Goal: Information Seeking & Learning: Learn about a topic

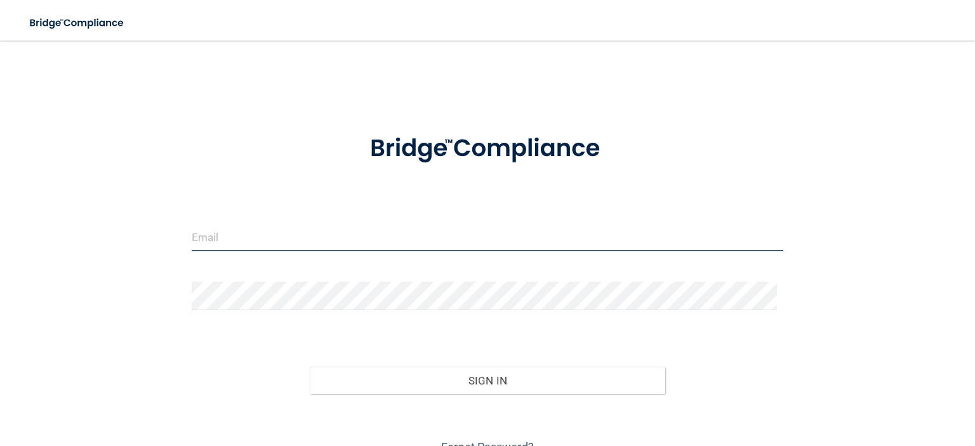
click at [364, 243] on input "email" at bounding box center [488, 237] width 592 height 29
type input "[EMAIL_ADDRESS][DOMAIN_NAME]"
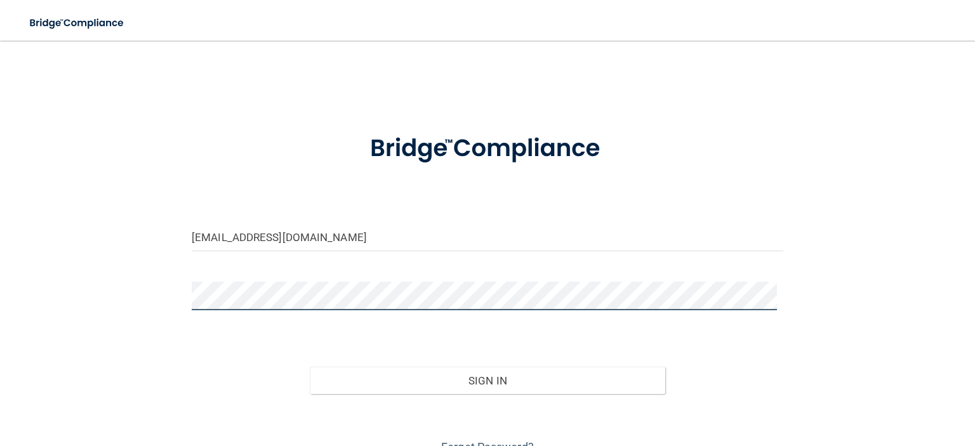
click at [310, 367] on button "Sign In" at bounding box center [487, 381] width 355 height 28
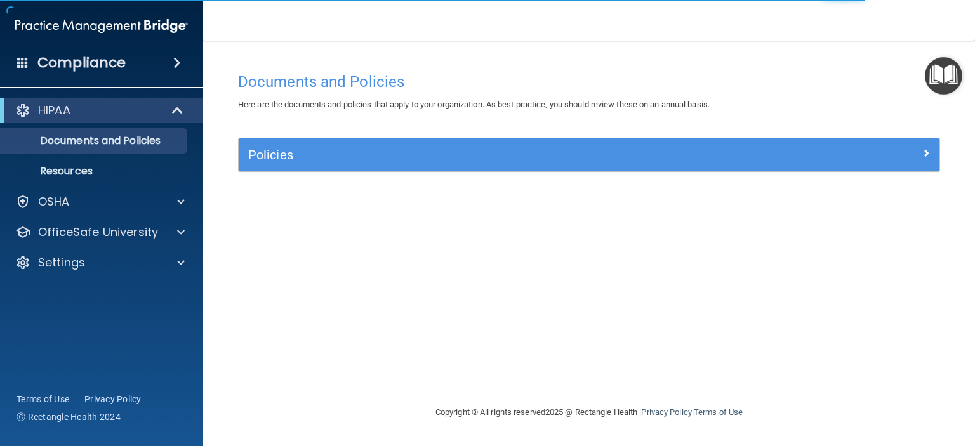
click at [942, 76] on img "Open Resource Center" at bounding box center [943, 75] width 37 height 37
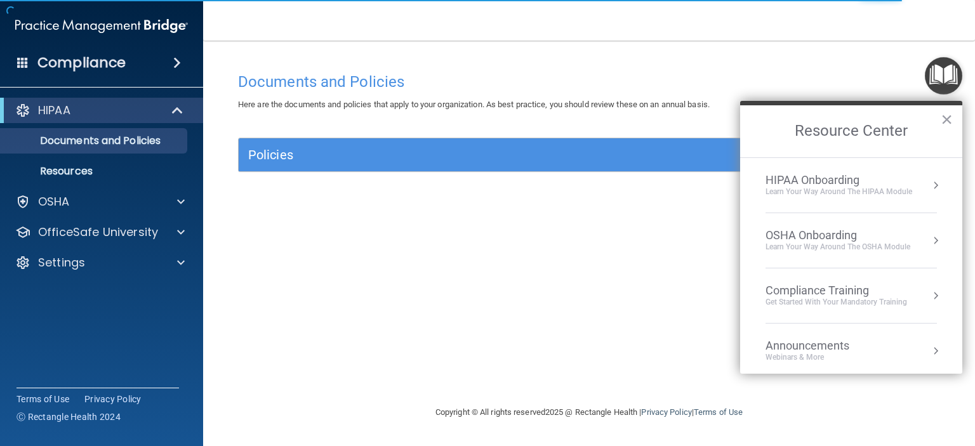
click at [829, 288] on div "Compliance Training" at bounding box center [837, 291] width 142 height 14
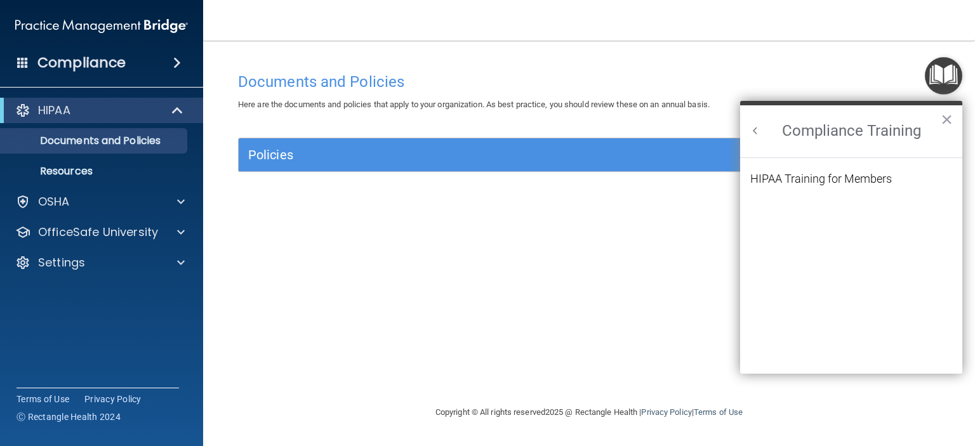
click at [754, 130] on button "Back to Resource Center Home" at bounding box center [755, 130] width 13 height 13
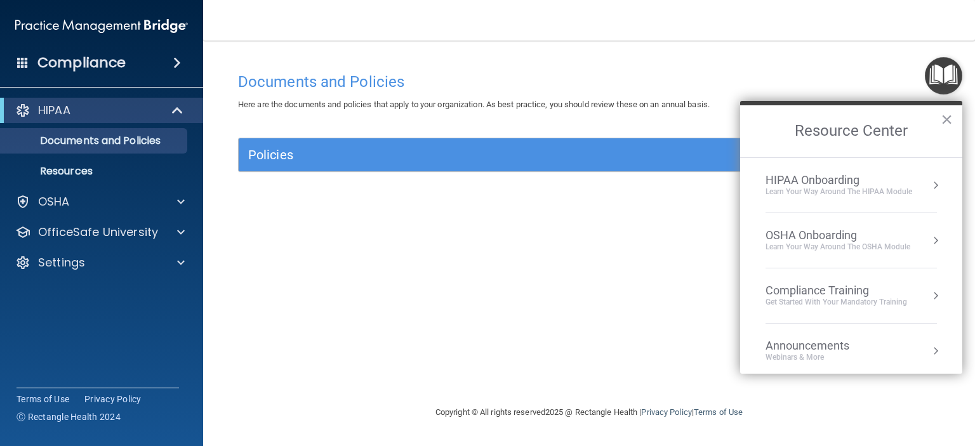
click at [843, 291] on div "Compliance Training" at bounding box center [837, 291] width 142 height 14
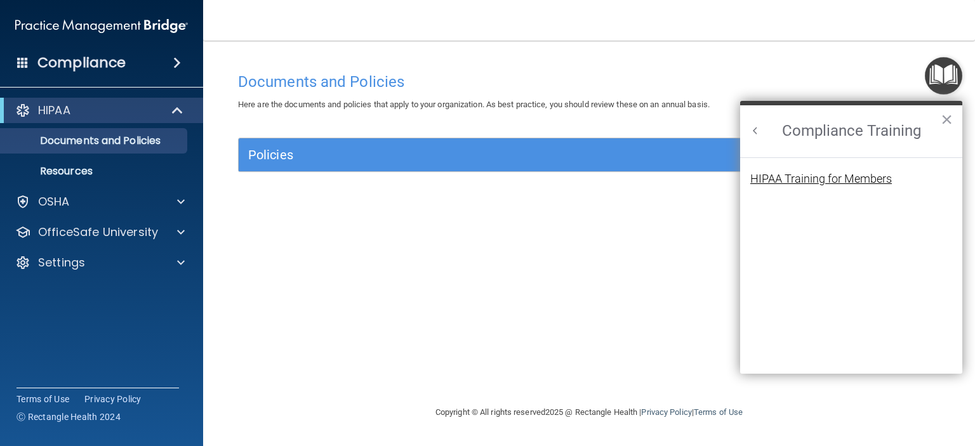
click at [787, 183] on div "HIPAA Training for Members" at bounding box center [822, 178] width 142 height 11
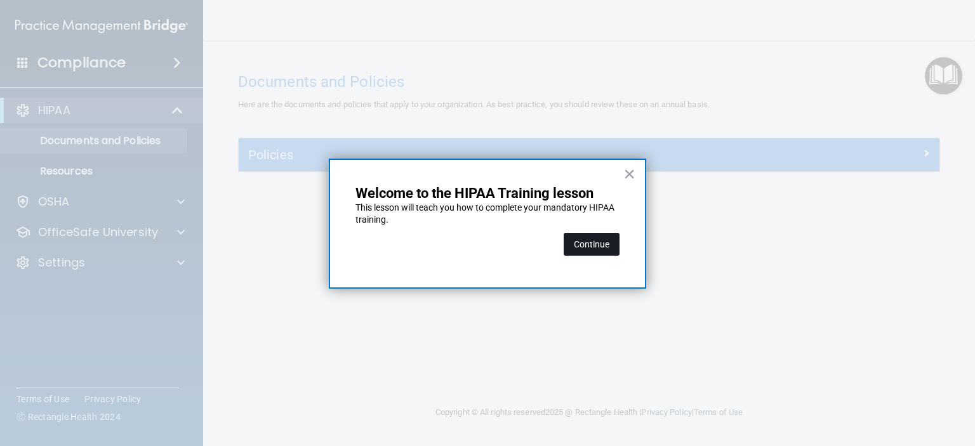
click at [591, 243] on button "Continue" at bounding box center [592, 244] width 56 height 23
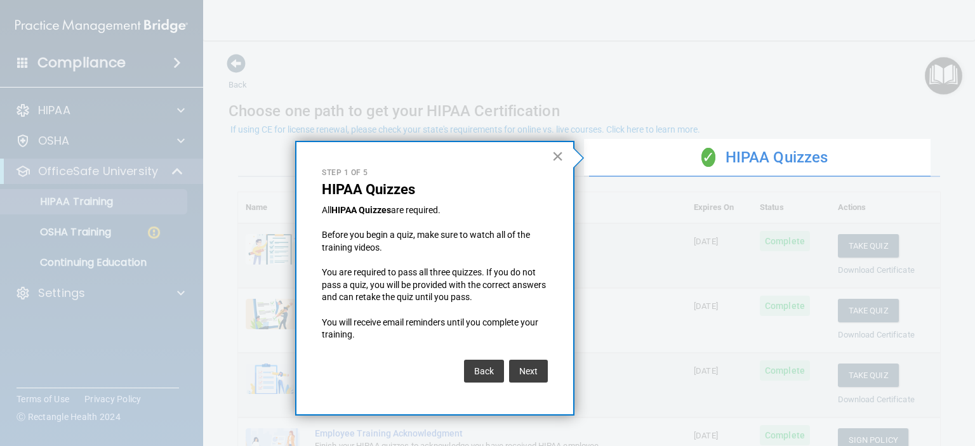
click at [558, 151] on button "×" at bounding box center [558, 156] width 12 height 20
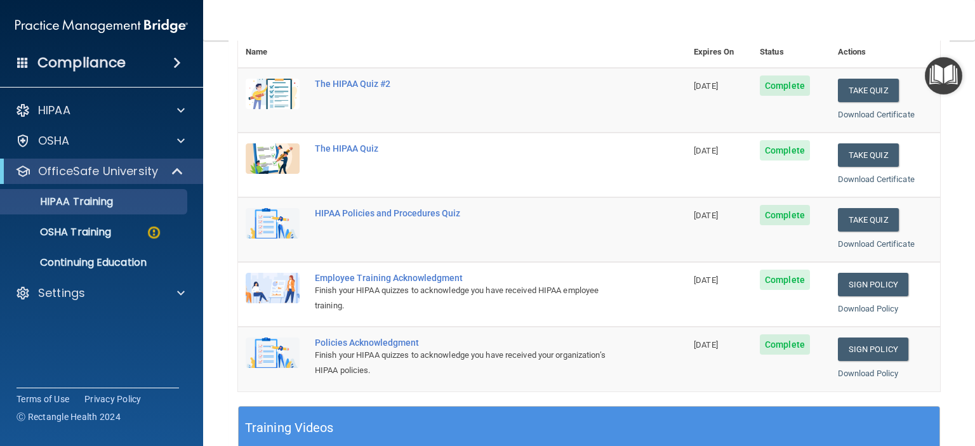
scroll to position [127, 0]
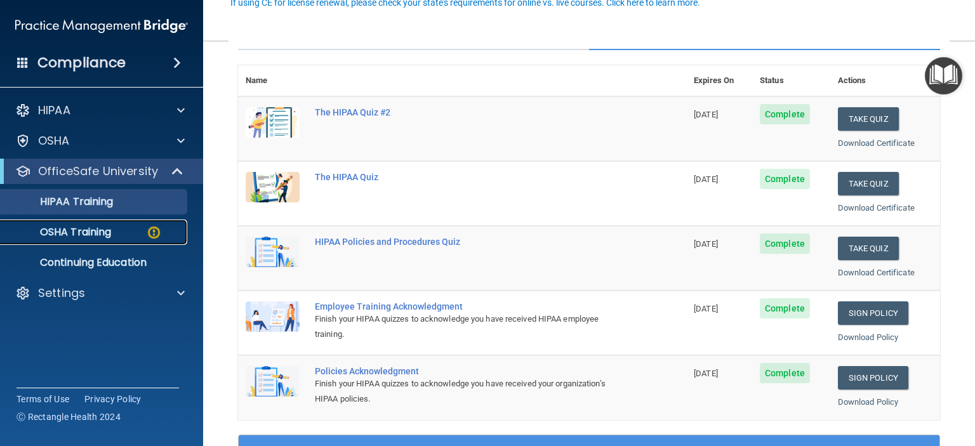
click at [105, 226] on p "OSHA Training" at bounding box center [59, 232] width 103 height 13
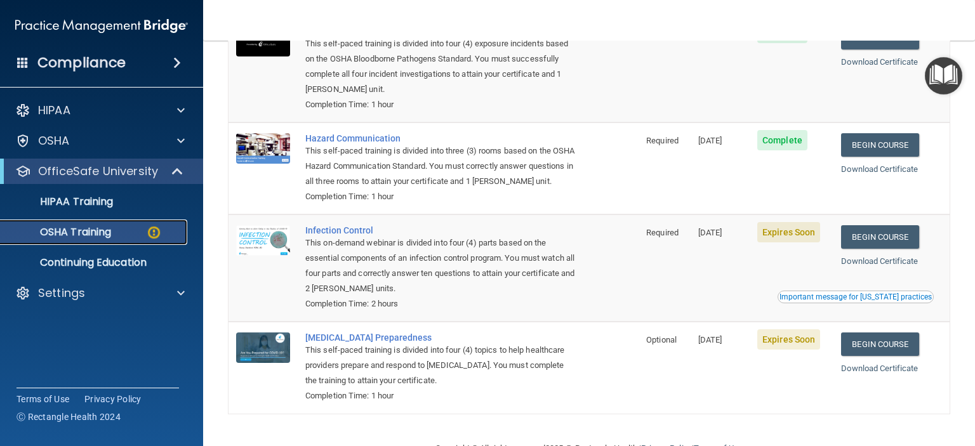
scroll to position [191, 0]
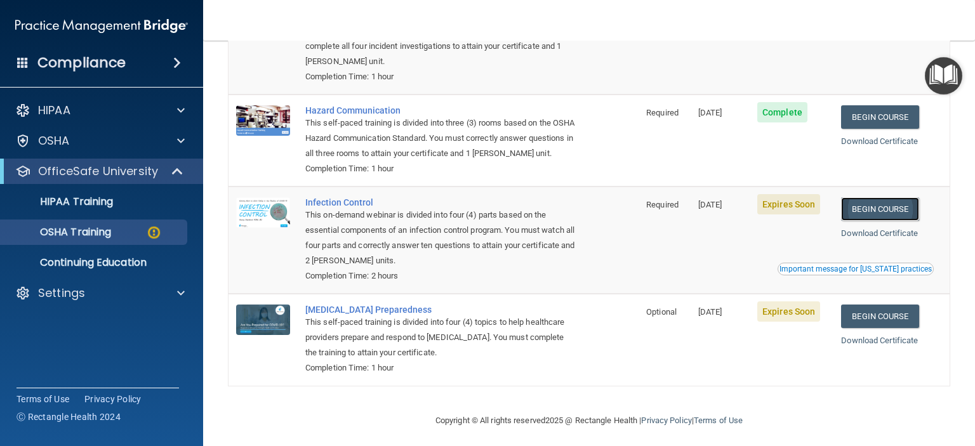
click at [874, 221] on link "Begin Course" at bounding box center [879, 209] width 77 height 23
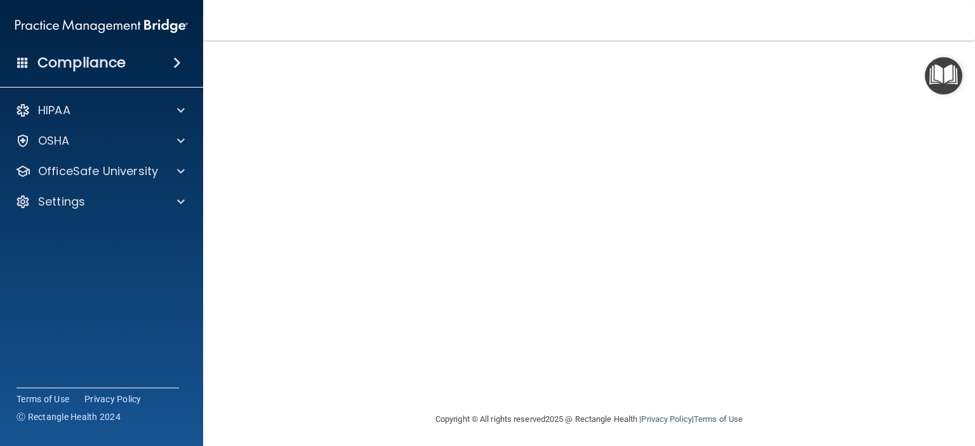
scroll to position [97, 0]
click at [937, 84] on img "Open Resource Center" at bounding box center [943, 75] width 37 height 37
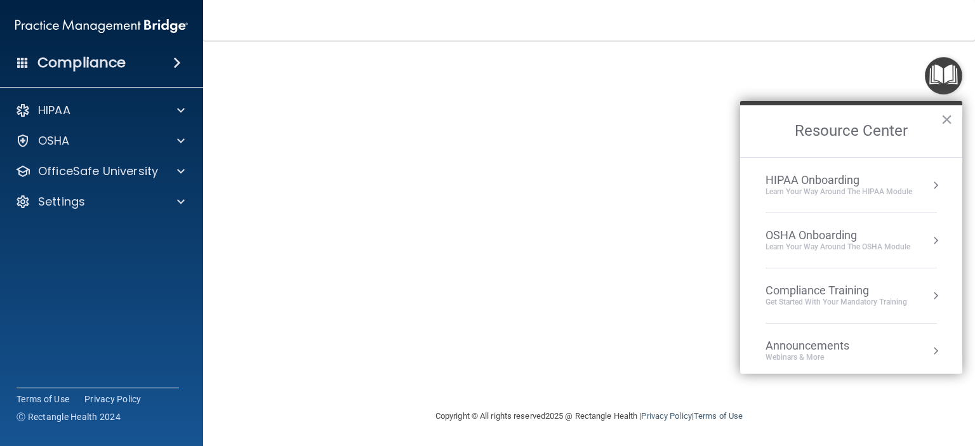
click at [808, 295] on div "Compliance Training" at bounding box center [837, 291] width 142 height 14
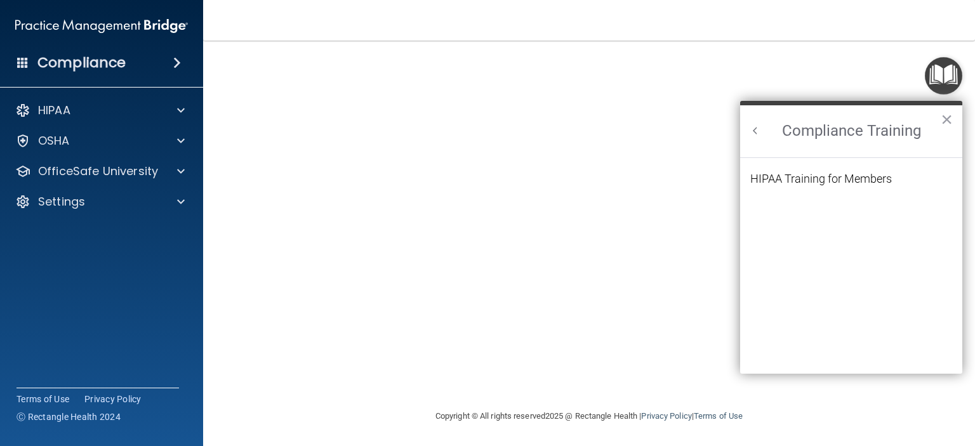
scroll to position [0, 0]
click at [798, 178] on div "HIPAA Training for Members" at bounding box center [822, 178] width 142 height 11
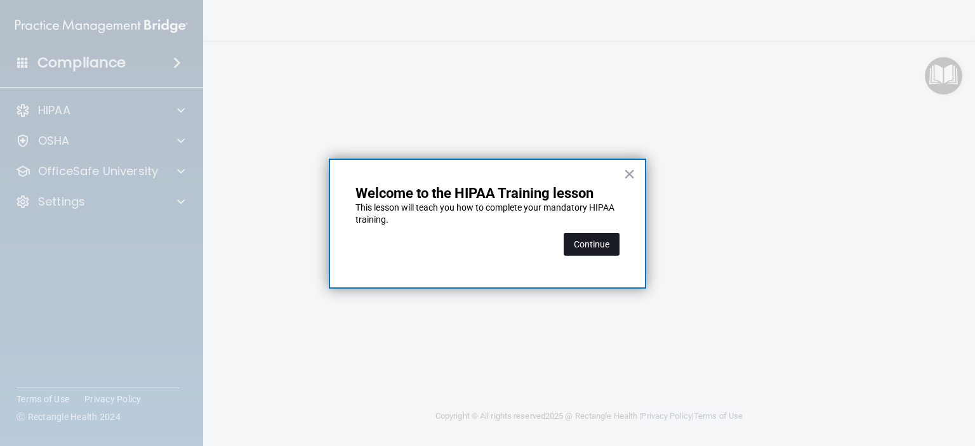
click at [596, 241] on button "Continue" at bounding box center [592, 244] width 56 height 23
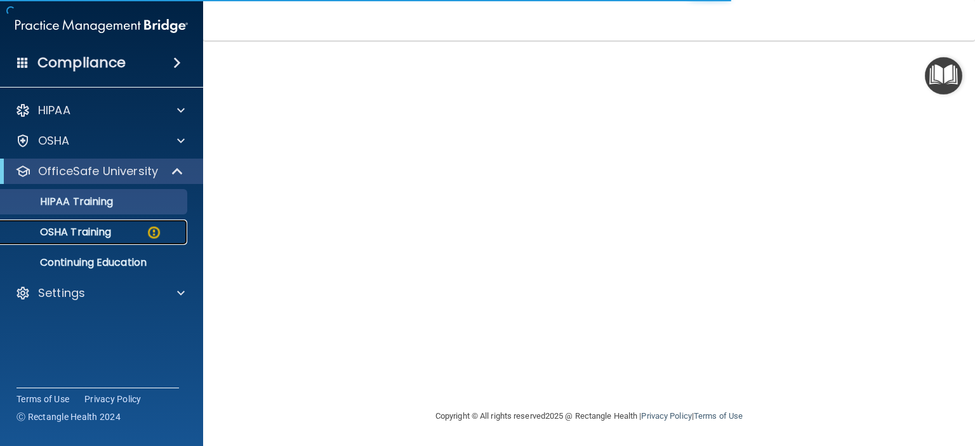
click at [90, 234] on p "OSHA Training" at bounding box center [59, 232] width 103 height 13
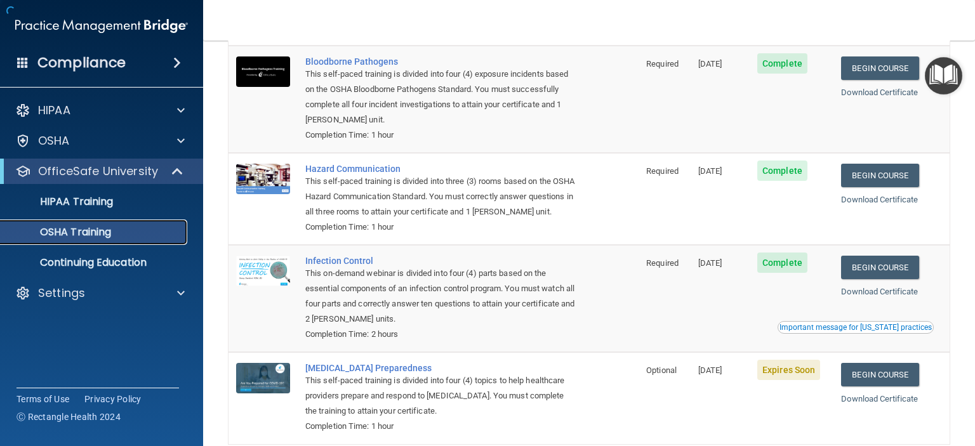
scroll to position [177, 0]
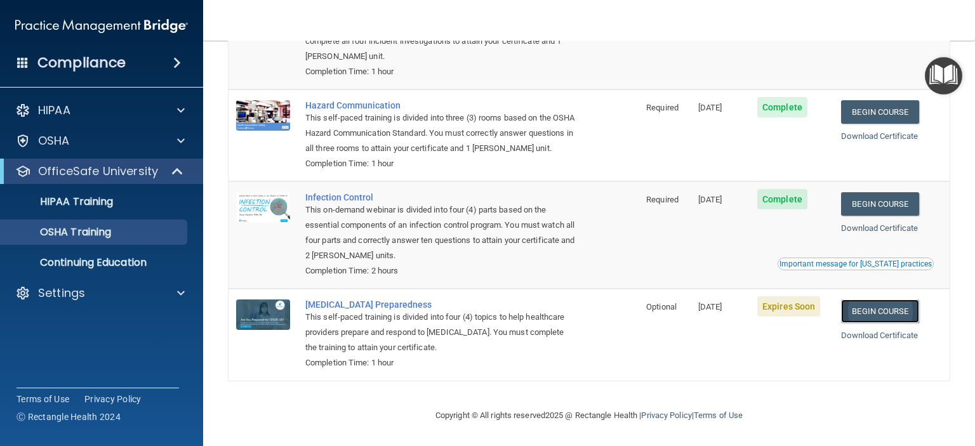
click at [866, 314] on link "Begin Course" at bounding box center [879, 311] width 77 height 23
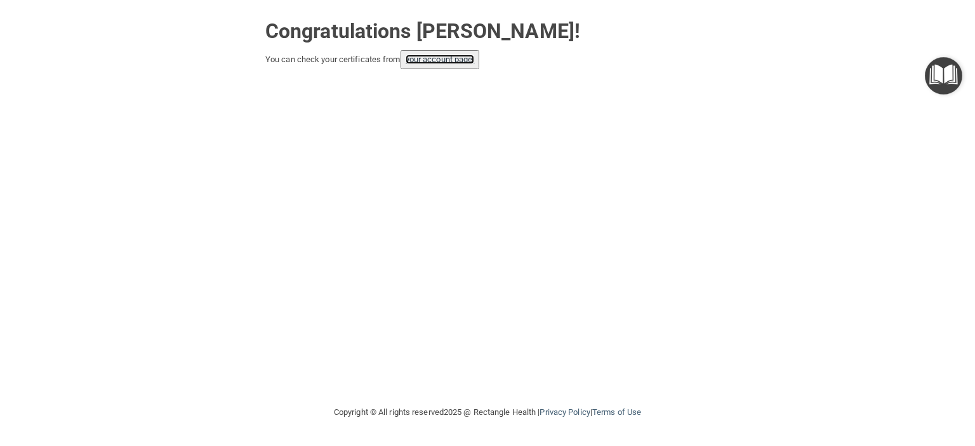
click at [442, 60] on link "your account page!" at bounding box center [440, 60] width 69 height 10
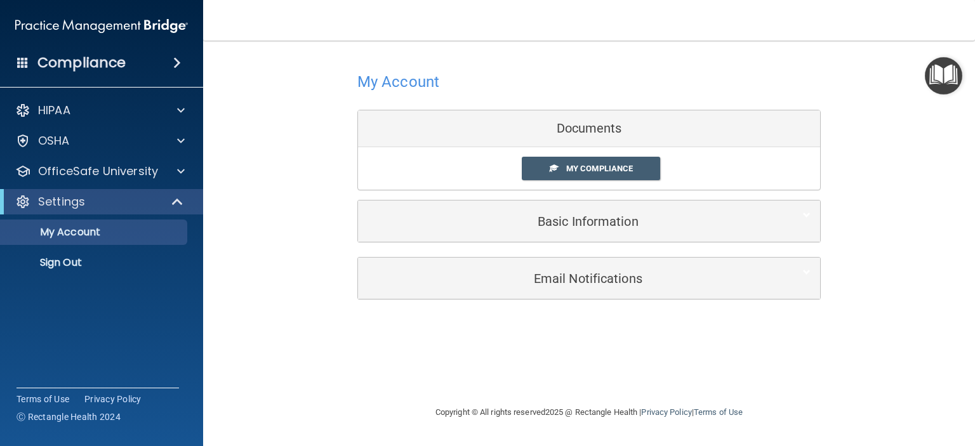
drag, startPoint x: 946, startPoint y: 75, endPoint x: 940, endPoint y: 85, distance: 11.7
click at [945, 75] on img "Open Resource Center" at bounding box center [943, 75] width 37 height 37
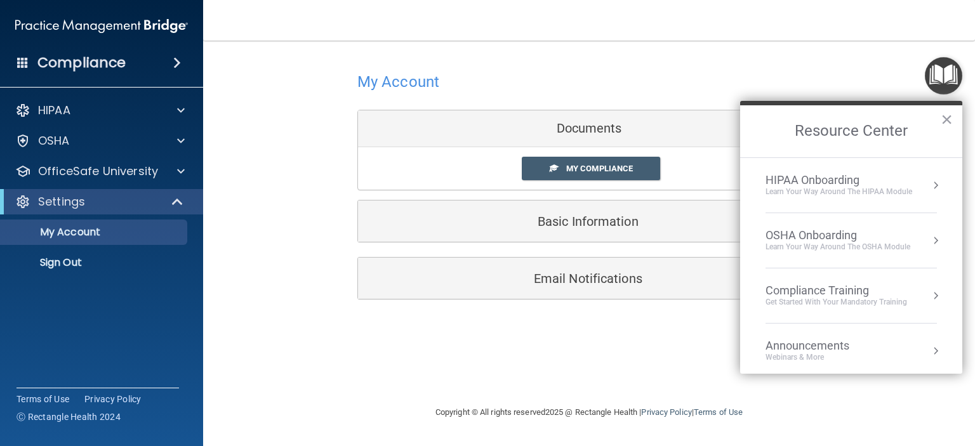
click at [827, 300] on div "Get Started with your mandatory training" at bounding box center [837, 302] width 142 height 11
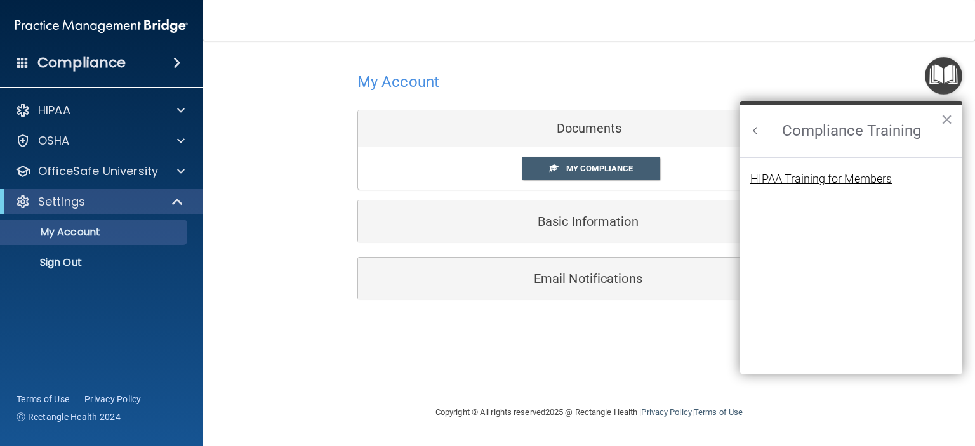
click at [791, 178] on div "HIPAA Training for Members" at bounding box center [822, 178] width 142 height 11
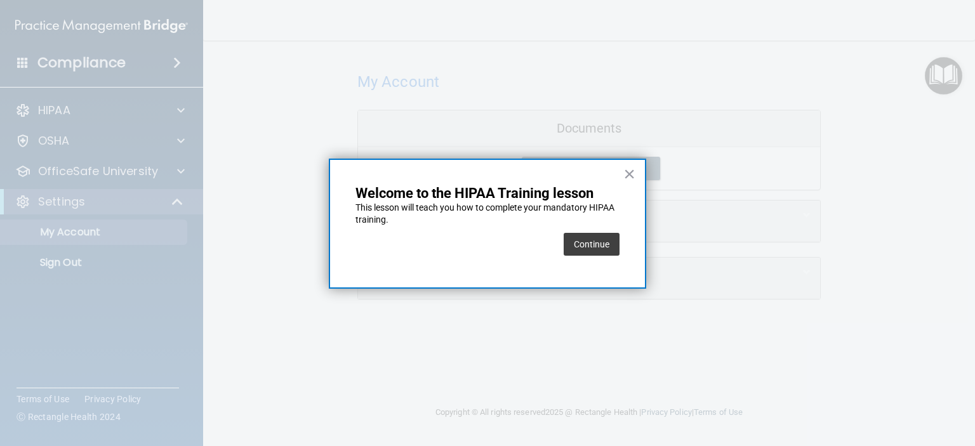
click at [587, 241] on button "Continue" at bounding box center [592, 244] width 56 height 23
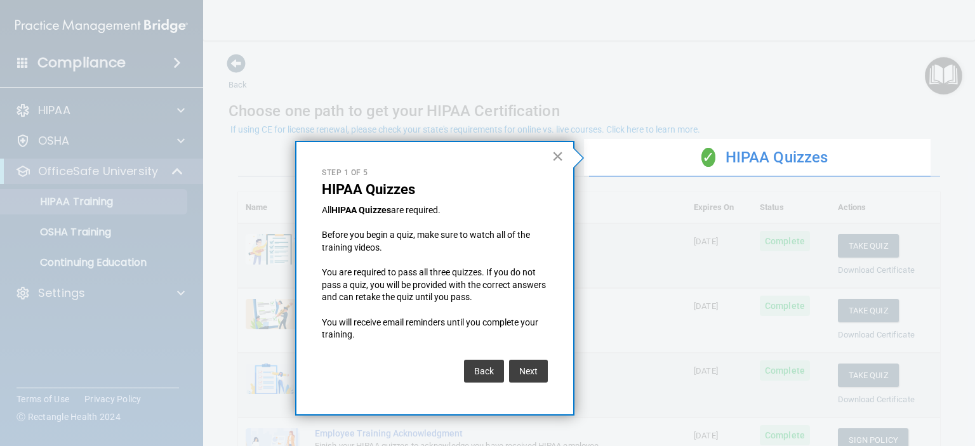
click at [554, 156] on button "×" at bounding box center [558, 156] width 12 height 20
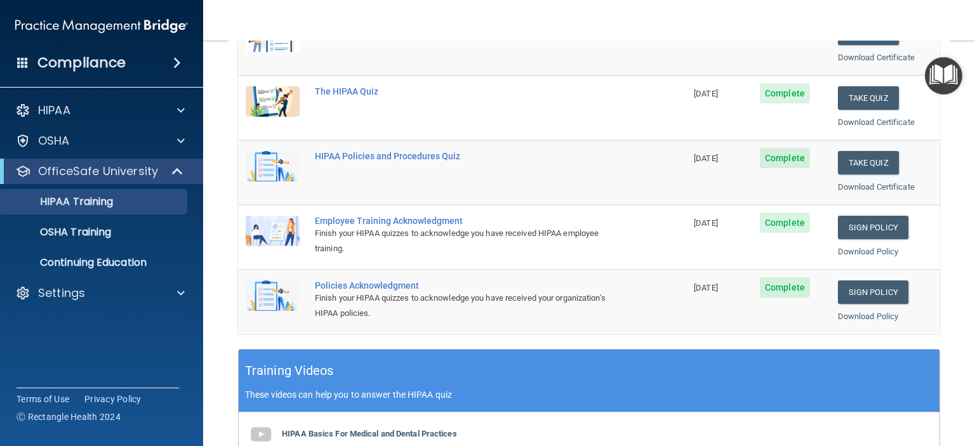
scroll to position [127, 0]
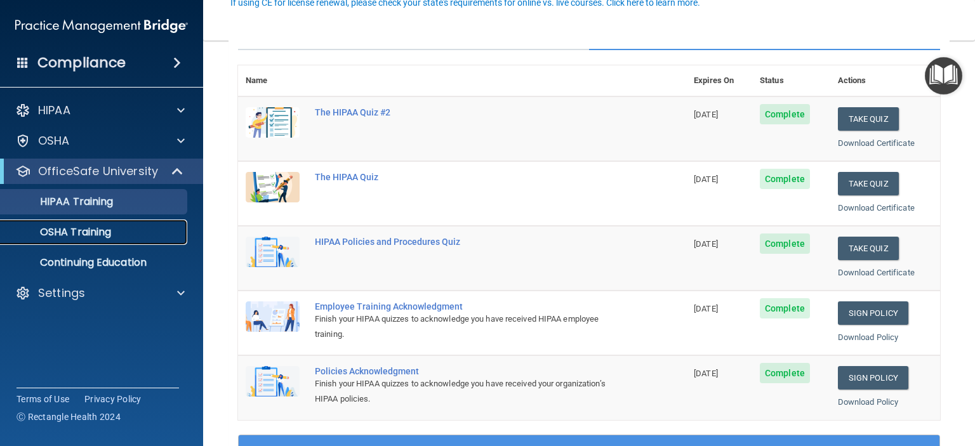
click at [71, 228] on p "OSHA Training" at bounding box center [59, 232] width 103 height 13
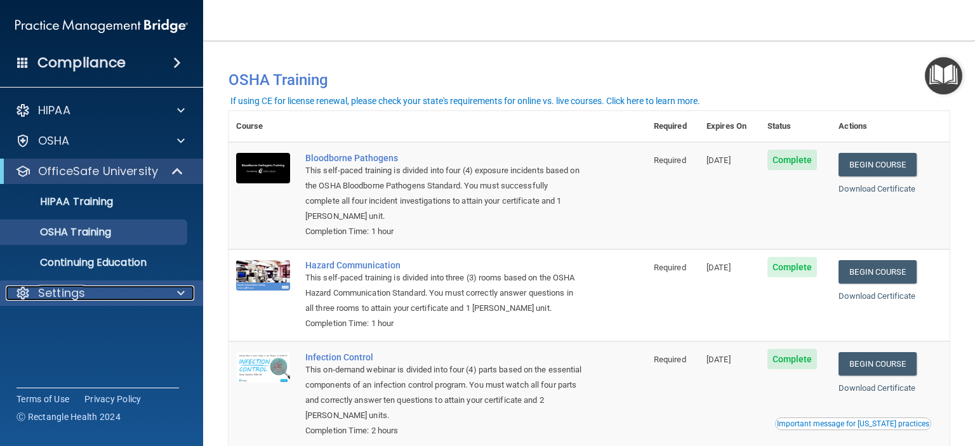
click at [65, 293] on p "Settings" at bounding box center [61, 293] width 47 height 15
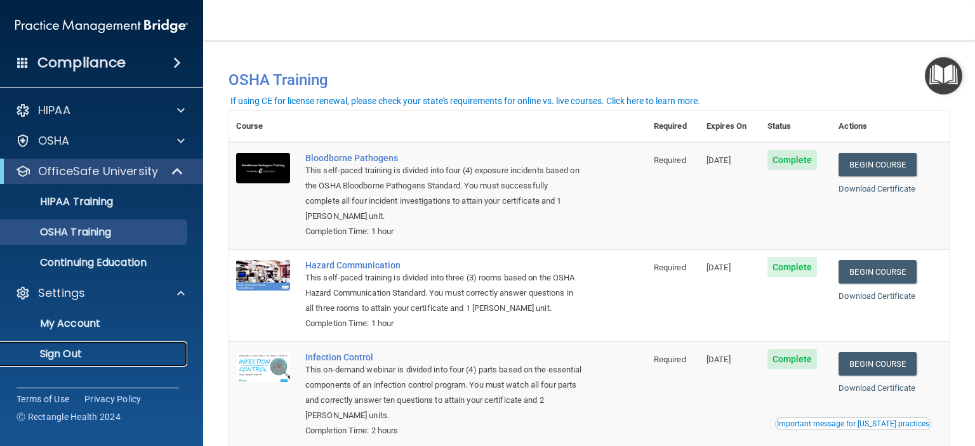
click at [59, 359] on p "Sign Out" at bounding box center [94, 354] width 173 height 13
